Goal: Transaction & Acquisition: Purchase product/service

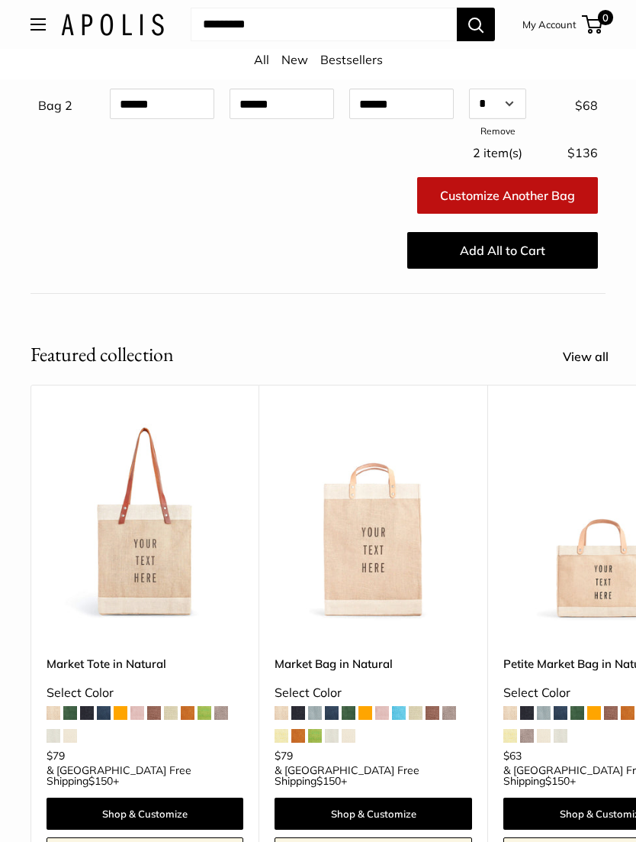
click at [163, 575] on img at bounding box center [145, 522] width 197 height 197
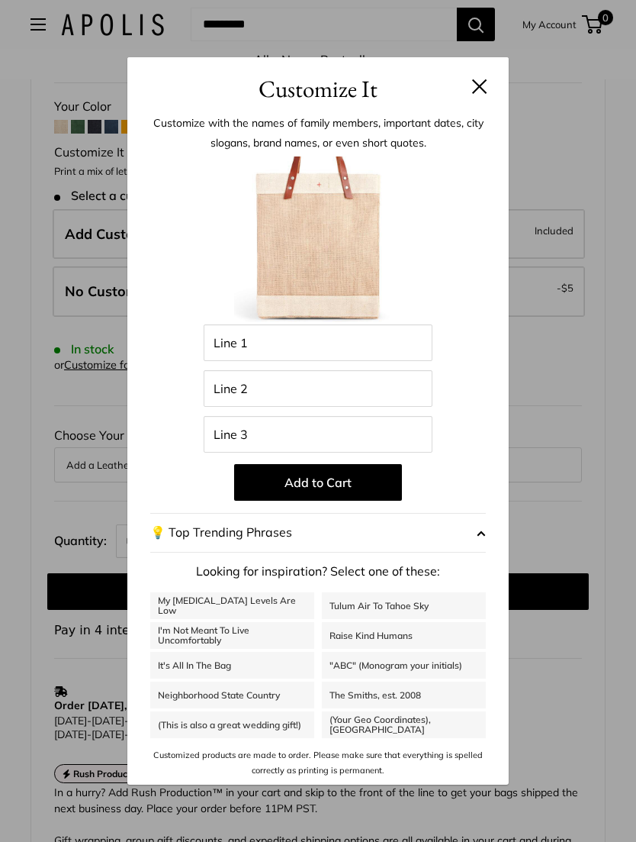
click at [476, 89] on button at bounding box center [479, 86] width 15 height 15
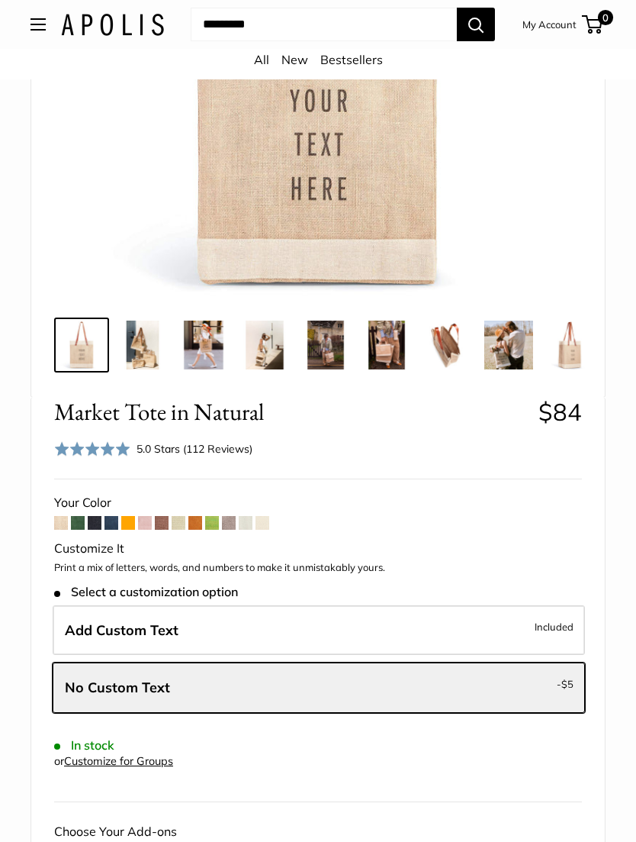
scroll to position [375, 0]
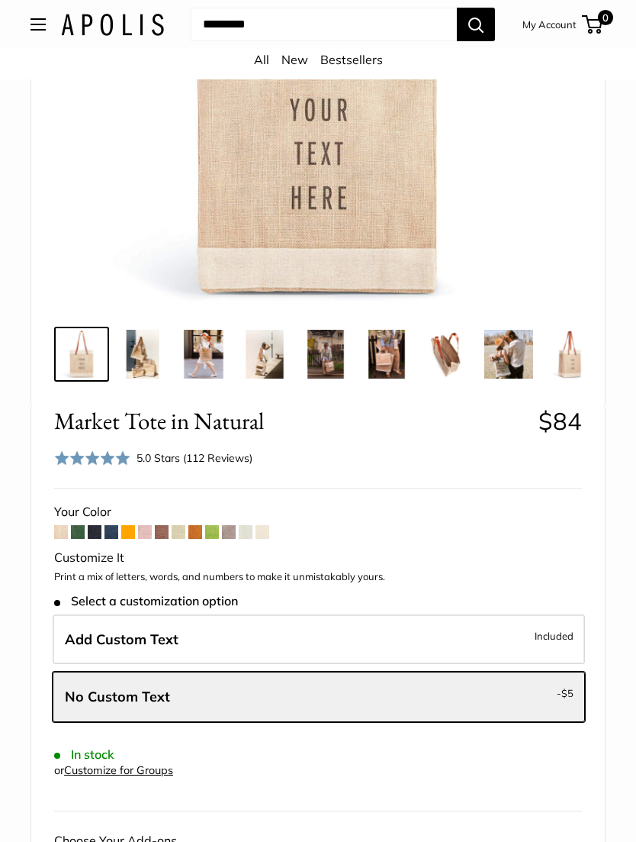
click at [202, 533] on span at bounding box center [196, 532] width 14 height 14
